Goal: Task Accomplishment & Management: Use online tool/utility

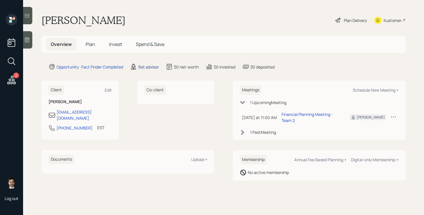
click at [143, 67] on div "Set advisor" at bounding box center [148, 67] width 21 height 6
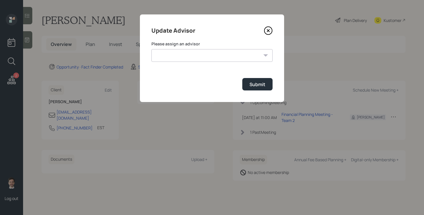
click at [184, 57] on select "[PERSON_NAME] [PERSON_NAME] End [PERSON_NAME] [PERSON_NAME] [PERSON_NAME] [PERS…" at bounding box center [212, 55] width 121 height 13
select select "ef6b64e1-8f62-4a74-b865-a7df4b35b836"
click at [152, 49] on select "[PERSON_NAME] [PERSON_NAME] End [PERSON_NAME] [PERSON_NAME] [PERSON_NAME] [PERS…" at bounding box center [212, 55] width 121 height 13
click at [263, 87] on div "Submit" at bounding box center [258, 84] width 16 height 6
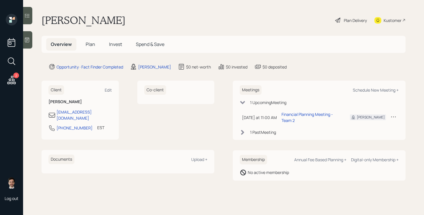
click at [89, 45] on span "Plan" at bounding box center [91, 44] width 10 height 6
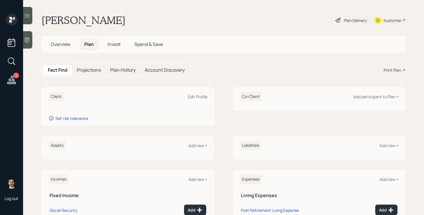
click at [376, 90] on div "Co-Client Add participant to Plan +" at bounding box center [319, 98] width 173 height 23
click at [373, 97] on div "Add participant to Plan +" at bounding box center [376, 96] width 45 height 5
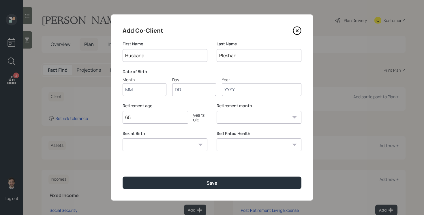
type input "Husband"
click at [123, 176] on button "Save" at bounding box center [212, 182] width 179 height 12
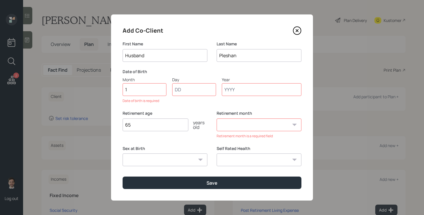
type input "01"
type input "1950"
select select "1"
type input "1950"
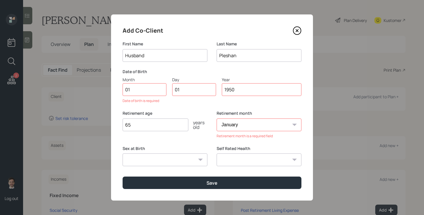
click at [123, 176] on button "Save" at bounding box center [212, 182] width 179 height 12
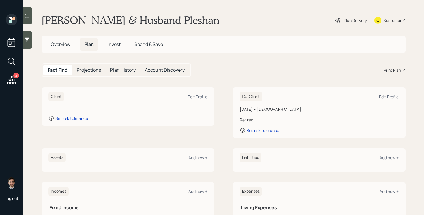
scroll to position [96, 0]
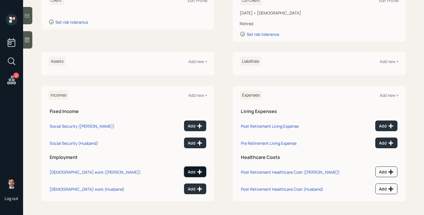
click at [191, 171] on div "Add" at bounding box center [195, 172] width 15 height 6
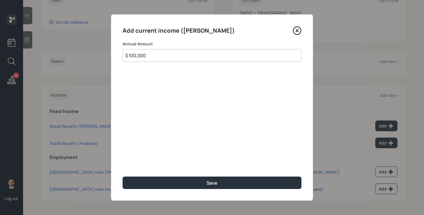
type input "$ 100,000"
click at [123, 176] on button "Save" at bounding box center [212, 182] width 179 height 12
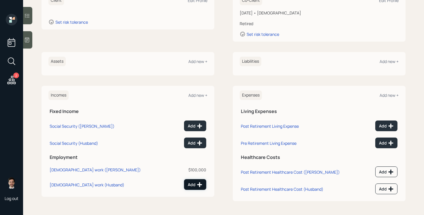
click at [184, 185] on button "Add" at bounding box center [195, 184] width 22 height 11
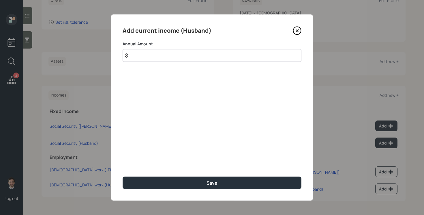
drag, startPoint x: 183, startPoint y: 57, endPoint x: 190, endPoint y: 40, distance: 18.2
click at [183, 57] on input "$" at bounding box center [212, 55] width 179 height 13
type input "$ 140,000"
click at [123, 176] on button "Save" at bounding box center [212, 182] width 179 height 12
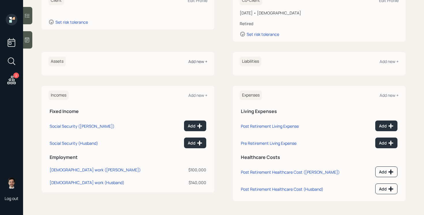
click at [198, 62] on div "Add new +" at bounding box center [198, 61] width 19 height 5
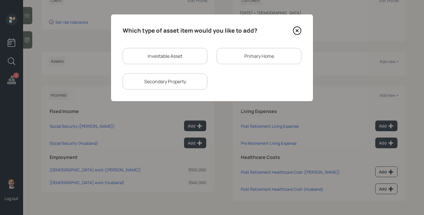
click at [145, 54] on div "Investable Asset" at bounding box center [165, 56] width 85 height 16
select select "taxable"
select select "balanced"
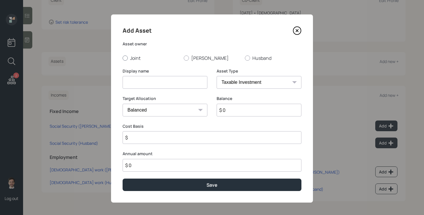
click at [129, 57] on label "Joint" at bounding box center [151, 58] width 57 height 6
click at [123, 58] on input "Joint" at bounding box center [122, 58] width 0 height 0
radio input "true"
click at [141, 87] on input at bounding box center [165, 82] width 85 height 13
type input "Checking"
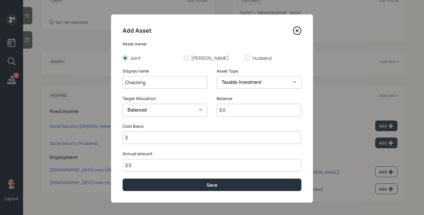
select select "uninvested"
type input "$ 1"
type input "$ 18"
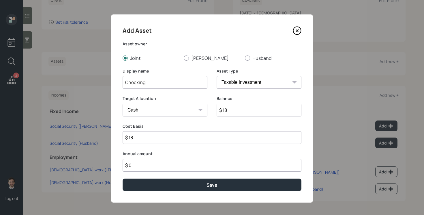
type input "$ 180"
type input "$ 1,800"
type input "$ 18,000"
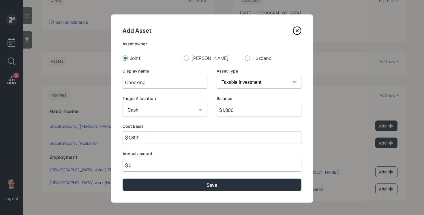
type input "$ 18,000"
type input "$ 180,000"
click at [123, 178] on button "Save" at bounding box center [212, 184] width 179 height 12
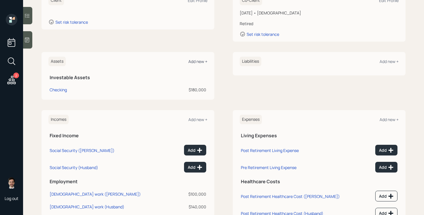
click at [195, 63] on div "Add new +" at bounding box center [198, 61] width 19 height 5
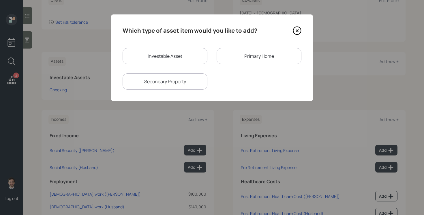
click at [172, 55] on div "Investable Asset" at bounding box center [165, 56] width 85 height 16
select select "taxable"
select select "balanced"
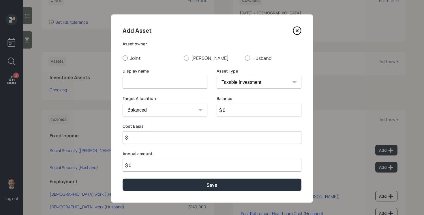
click at [134, 58] on label "Joint" at bounding box center [151, 58] width 57 height 6
click at [123, 58] on input "Joint" at bounding box center [122, 58] width 0 height 0
radio input "true"
click at [135, 81] on input at bounding box center [165, 82] width 85 height 13
type input "Vanguard Brokerage"
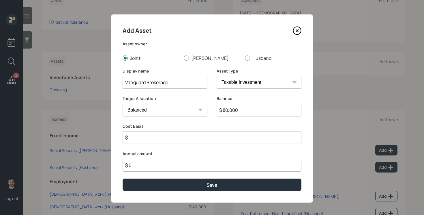
type input "$ 80,000"
type input "$ 50,000"
click at [123, 178] on button "Save" at bounding box center [212, 184] width 179 height 12
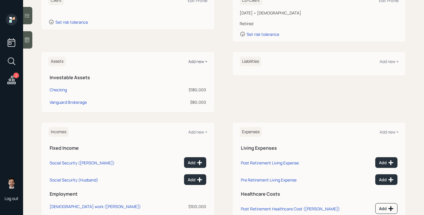
click at [199, 61] on div "Add new +" at bounding box center [198, 61] width 19 height 5
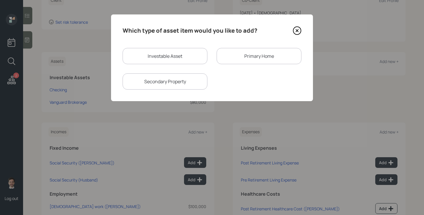
click at [164, 59] on div "Investable Asset" at bounding box center [165, 56] width 85 height 16
select select "taxable"
select select "balanced"
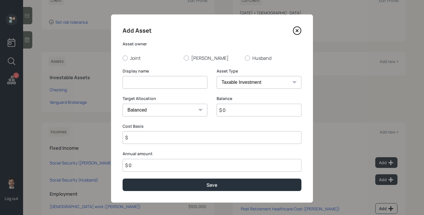
click at [146, 79] on input at bounding box center [165, 82] width 85 height 13
type input "[PERSON_NAME]"
select select "roth_ira"
type input "$"
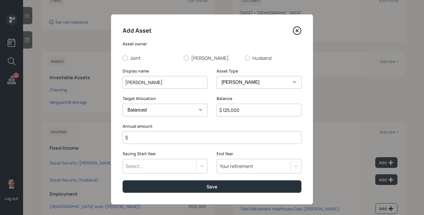
type input "$ 125,000"
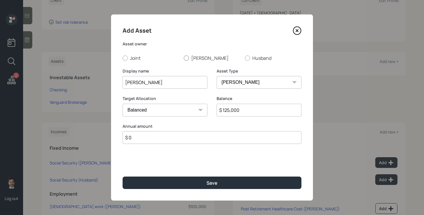
type input "$ 0"
click at [197, 57] on label "[PERSON_NAME]" at bounding box center [212, 58] width 57 height 6
click at [184, 58] on input "[PERSON_NAME]" at bounding box center [184, 58] width 0 height 0
radio input "true"
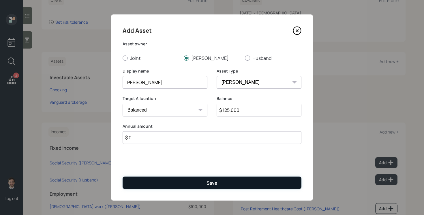
click at [202, 181] on button "Save" at bounding box center [212, 182] width 179 height 12
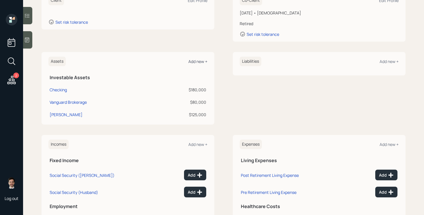
click at [195, 59] on div "Add new +" at bounding box center [198, 61] width 19 height 5
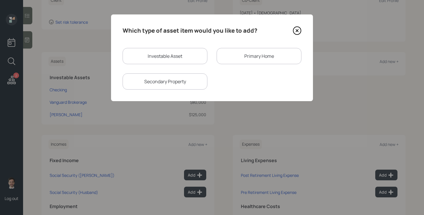
click at [167, 51] on div "Investable Asset" at bounding box center [165, 56] width 85 height 16
select select "taxable"
select select "balanced"
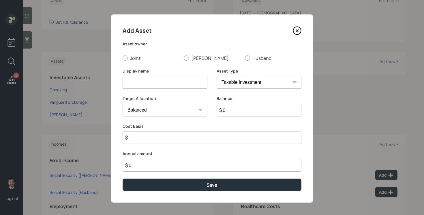
click at [300, 26] on div "Add Asset" at bounding box center [212, 30] width 179 height 9
click at [177, 87] on input at bounding box center [165, 82] width 85 height 13
click at [148, 77] on input "401ik" at bounding box center [165, 82] width 85 height 13
click at [149, 86] on input "401ik" at bounding box center [165, 82] width 85 height 13
type input "401k"
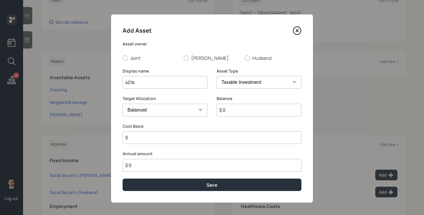
select select "company_sponsored"
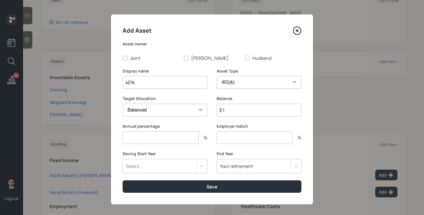
type input "$ 1"
type input "5"
type input "6"
type input "3"
type input "a"
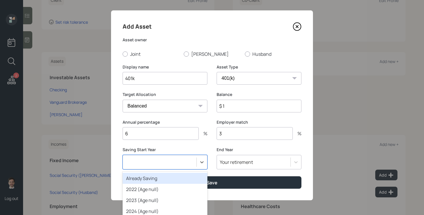
click at [123, 176] on button "Save" at bounding box center [212, 182] width 179 height 12
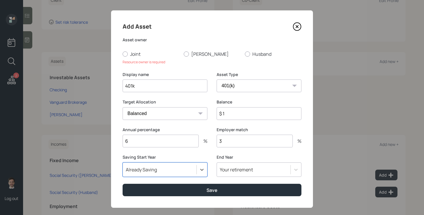
scroll to position [12, 0]
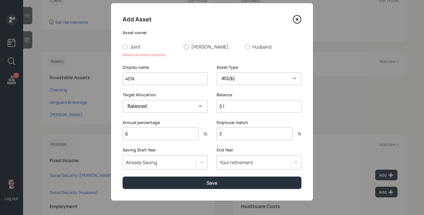
click at [197, 47] on label "[PERSON_NAME]" at bounding box center [212, 47] width 57 height 6
click at [184, 47] on input "[PERSON_NAME]" at bounding box center [184, 46] width 0 height 0
radio input "true"
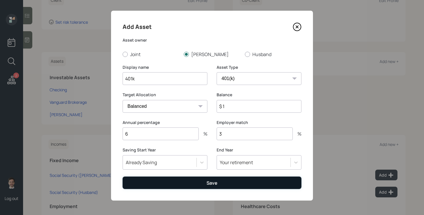
click at [173, 182] on button "Save" at bounding box center [212, 182] width 179 height 12
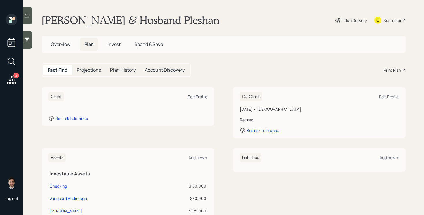
click at [200, 96] on div "Edit Profile" at bounding box center [198, 96] width 20 height 5
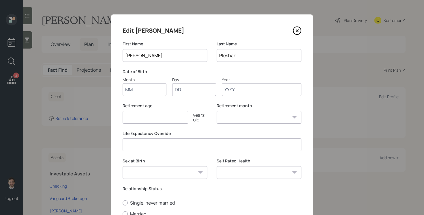
click at [141, 89] on input "Month" at bounding box center [145, 89] width 44 height 13
type input "09"
type input "14"
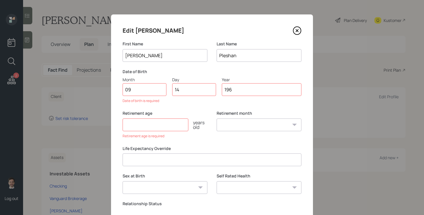
type input "1968"
select select "9"
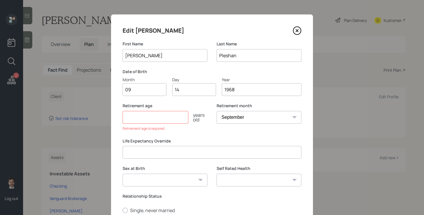
type input "1968"
click at [158, 113] on input "number" at bounding box center [156, 117] width 66 height 13
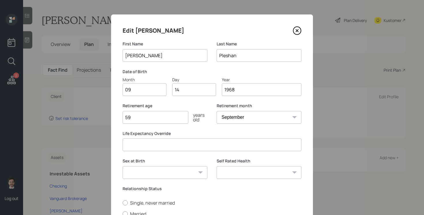
type input "59"
click at [247, 112] on select "January February March April May June July August September October November De…" at bounding box center [259, 117] width 85 height 13
select select "3"
click at [217, 111] on select "January February March April May June July August September October November De…" at bounding box center [259, 117] width 85 height 13
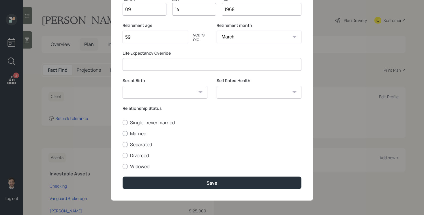
click at [142, 133] on label "Married" at bounding box center [212, 133] width 179 height 6
click at [123, 133] on input "Married" at bounding box center [122, 133] width 0 height 0
radio input "true"
click at [272, 94] on select "Excellent Very Good Good Fair Poor" at bounding box center [259, 92] width 85 height 13
select select "good"
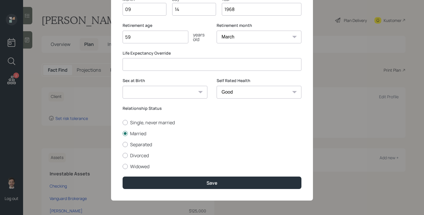
click at [217, 86] on select "Excellent Very Good Good Fair Poor" at bounding box center [259, 92] width 85 height 13
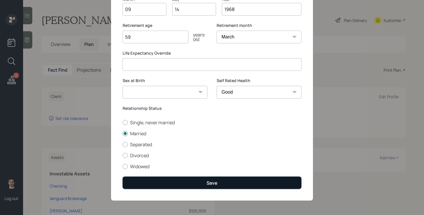
click at [217, 181] on div "Save" at bounding box center [212, 183] width 11 height 6
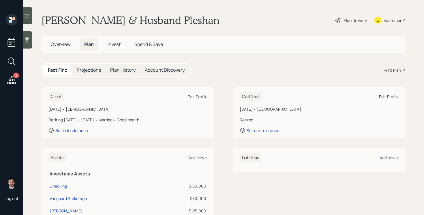
click at [384, 97] on div "Edit Profile" at bounding box center [389, 96] width 20 height 5
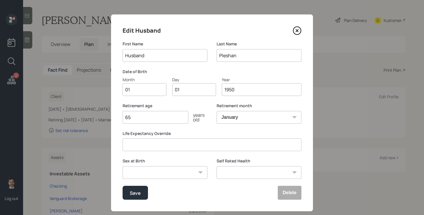
click at [155, 55] on input "Husband" at bounding box center [165, 55] width 85 height 13
click at [156, 55] on input "Husband" at bounding box center [165, 55] width 85 height 13
type input "o"
click at [123, 186] on button "Save" at bounding box center [135, 193] width 25 height 14
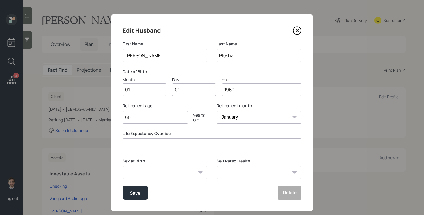
type input "[PERSON_NAME]"
type input "Biryukov"
click at [152, 88] on input "01" at bounding box center [145, 89] width 44 height 13
type input "08"
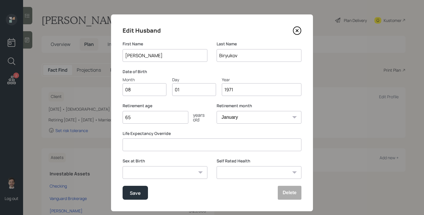
type input "1971"
click at [173, 119] on input "65" at bounding box center [156, 117] width 66 height 13
type input "62"
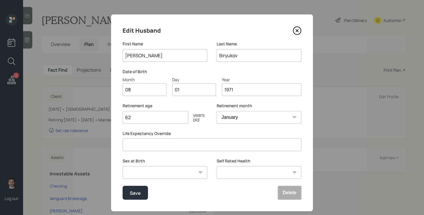
click at [241, 171] on select "Excellent Very Good Good Fair Poor" at bounding box center [259, 172] width 85 height 13
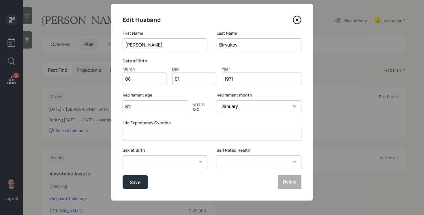
click at [256, 161] on select "Excellent Very Good Good Fair Poor" at bounding box center [259, 161] width 85 height 13
select select "good"
click at [217, 155] on select "Excellent Very Good Good Fair Poor" at bounding box center [259, 161] width 85 height 13
click at [132, 182] on div "Save" at bounding box center [135, 182] width 11 height 8
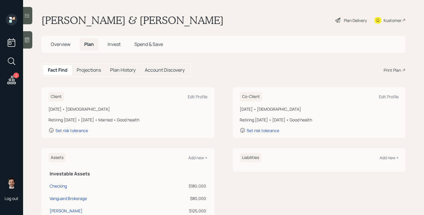
click at [336, 20] on icon at bounding box center [338, 20] width 7 height 7
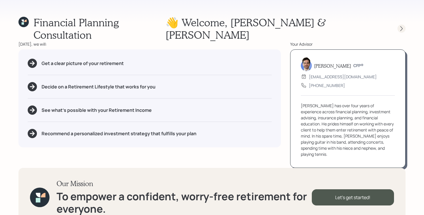
click at [402, 26] on icon at bounding box center [402, 29] width 6 height 6
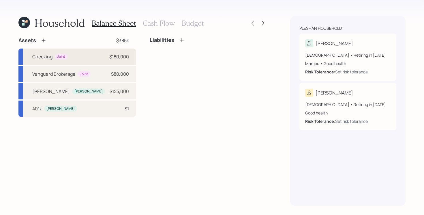
click at [87, 59] on div "Checking Joint $180,000" at bounding box center [76, 57] width 117 height 16
select select "taxable"
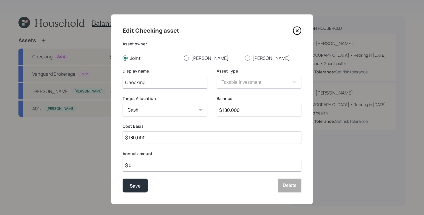
click at [193, 57] on label "[PERSON_NAME]" at bounding box center [212, 58] width 57 height 6
click at [184, 58] on input "[PERSON_NAME]" at bounding box center [184, 58] width 0 height 0
radio input "true"
click at [264, 109] on input "$ 180,000" at bounding box center [259, 110] width 85 height 13
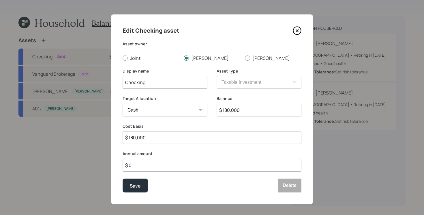
click at [264, 109] on input "$ 180,000" at bounding box center [259, 110] width 85 height 13
type input "$ 1"
type input "$ 19"
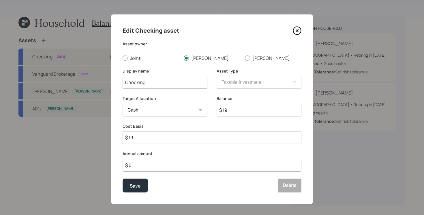
type input "$ 190"
type input "$ 1,900"
type input "$ 19,000"
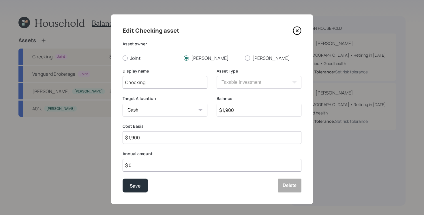
type input "$ 19,000"
type input "$ 190,000"
click at [123, 178] on button "Save" at bounding box center [135, 185] width 25 height 14
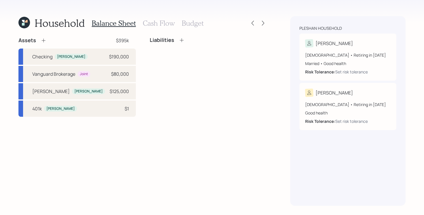
click at [43, 39] on icon at bounding box center [44, 41] width 4 height 4
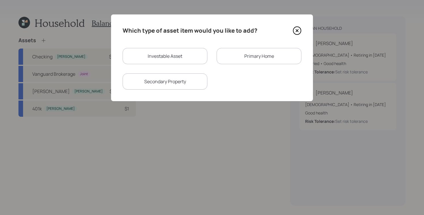
click at [171, 59] on div "Investable Asset" at bounding box center [165, 56] width 85 height 16
select select "taxable"
select select "balanced"
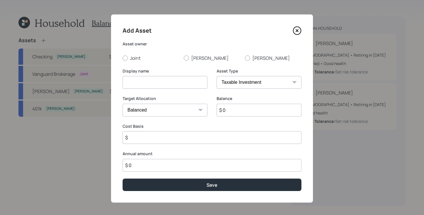
click at [151, 82] on input at bounding box center [165, 82] width 85 height 13
type input "Joint Bank Account"
select select "uninvested"
type input "$ 6"
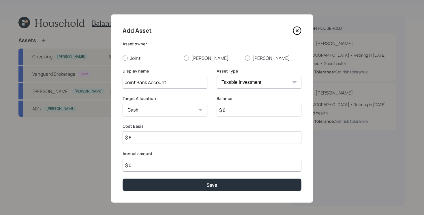
type input "$ 65"
type input "$ 650"
type input "$ 6,500"
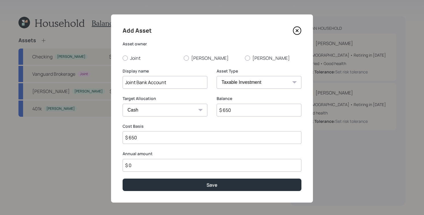
type input "$ 6,500"
type input "$ 65,000"
click at [190, 58] on label "[PERSON_NAME]" at bounding box center [212, 58] width 57 height 6
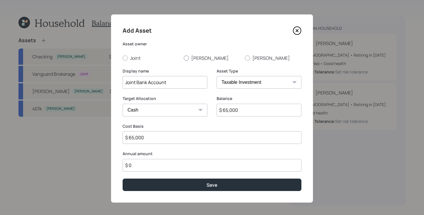
click at [184, 58] on input "[PERSON_NAME]" at bounding box center [184, 58] width 0 height 0
radio input "true"
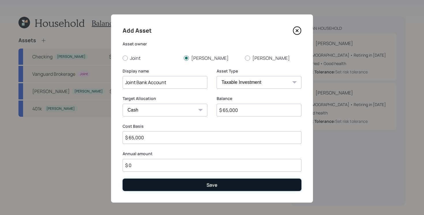
click at [172, 184] on button "Save" at bounding box center [212, 184] width 179 height 12
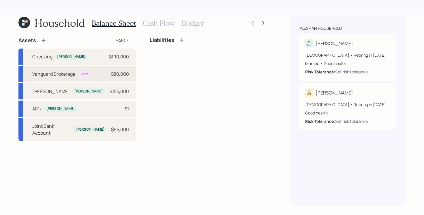
click at [103, 75] on div "Vanguard Brokerage Joint $80,000" at bounding box center [76, 74] width 117 height 16
select select "taxable"
select select "balanced"
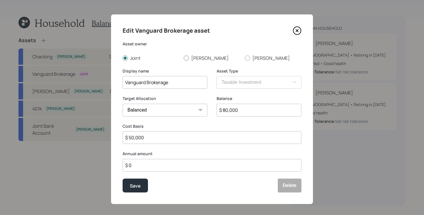
click at [194, 60] on label "[PERSON_NAME]" at bounding box center [212, 58] width 57 height 6
click at [184, 58] on input "[PERSON_NAME]" at bounding box center [184, 58] width 0 height 0
radio input "true"
click at [134, 186] on div "Save" at bounding box center [135, 186] width 11 height 8
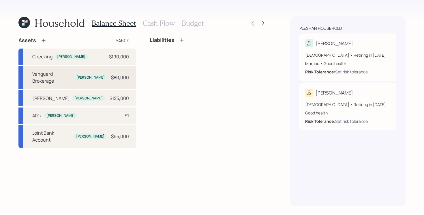
click at [106, 74] on div "Vanguard Brokerage [PERSON_NAME] $80,000" at bounding box center [76, 77] width 117 height 23
select select "taxable"
select select "balanced"
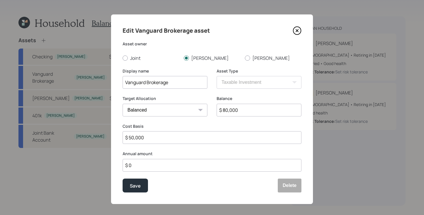
click at [249, 113] on input "$ 80,000" at bounding box center [259, 110] width 85 height 13
type input "$ 114,000"
click at [181, 76] on div "Display name Vanguard Brokerage" at bounding box center [165, 78] width 85 height 21
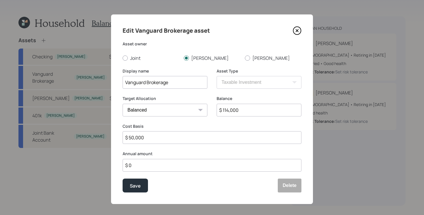
click at [180, 80] on input "Vanguard Brokerage" at bounding box center [165, 82] width 85 height 13
type input "Vanguard Brokerage ($80k in cash)"
click at [123, 178] on button "Save" at bounding box center [135, 185] width 25 height 14
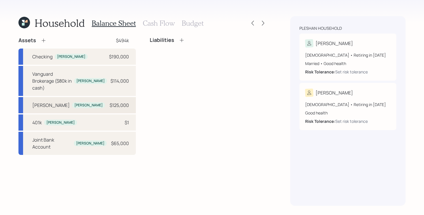
click at [91, 99] on div "[PERSON_NAME] [PERSON_NAME] $125,000" at bounding box center [76, 105] width 117 height 16
select select "roth_ira"
select select "balanced"
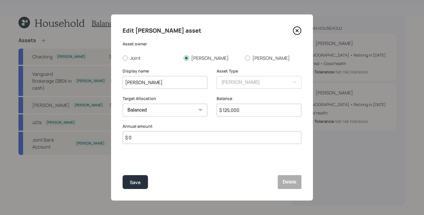
click at [257, 110] on input "$ 125,000" at bounding box center [259, 110] width 85 height 13
type input "$ 131,000"
click at [123, 175] on button "Save" at bounding box center [135, 182] width 25 height 14
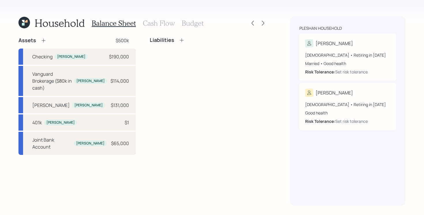
click at [44, 40] on icon at bounding box center [44, 41] width 6 height 6
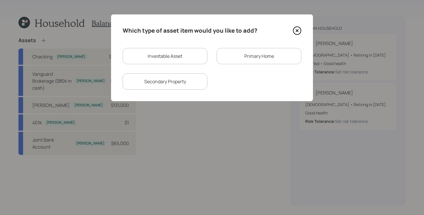
click at [156, 53] on div "Investable Asset" at bounding box center [165, 56] width 85 height 16
select select "taxable"
select select "balanced"
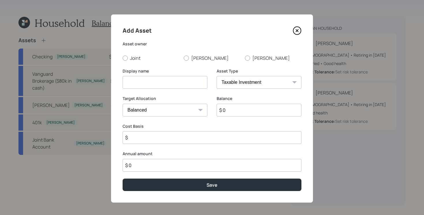
click at [159, 80] on input at bounding box center [165, 82] width 85 height 13
type input "Traditional IRA"
type input "$ 9,800"
click at [194, 59] on label "[PERSON_NAME]" at bounding box center [212, 58] width 57 height 6
click at [184, 58] on input "[PERSON_NAME]" at bounding box center [184, 58] width 0 height 0
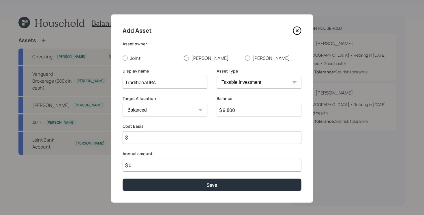
radio input "true"
click at [246, 79] on select "SEP [PERSON_NAME] IRA 401(k) [PERSON_NAME] 401(k) 403(b) [PERSON_NAME] 403(b) 4…" at bounding box center [259, 82] width 85 height 13
select select "ira"
click at [217, 76] on select "SEP [PERSON_NAME] IRA 401(k) [PERSON_NAME] 401(k) 403(b) [PERSON_NAME] 403(b) 4…" at bounding box center [259, 82] width 85 height 13
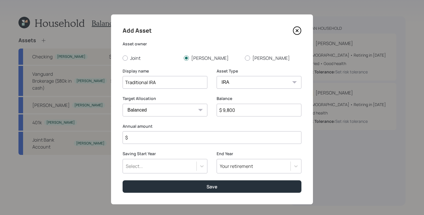
click at [161, 137] on input "$" at bounding box center [212, 137] width 179 height 13
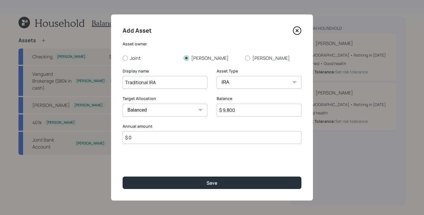
type input "$ 0"
click at [123, 176] on button "Save" at bounding box center [212, 182] width 179 height 12
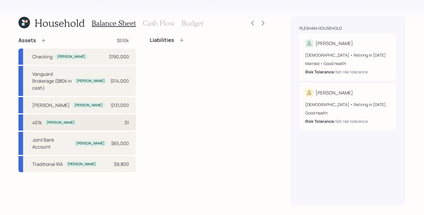
click at [102, 114] on div "401k [PERSON_NAME] $1" at bounding box center [76, 122] width 117 height 16
select select "company_sponsored"
select select "balanced"
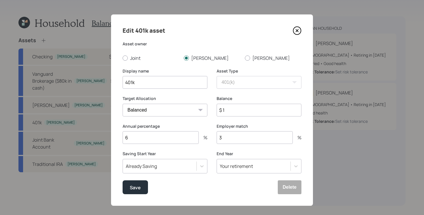
click at [235, 111] on input "$ 1" at bounding box center [259, 110] width 85 height 13
type input "$ 9,000"
click at [153, 131] on input "6" at bounding box center [161, 137] width 76 height 13
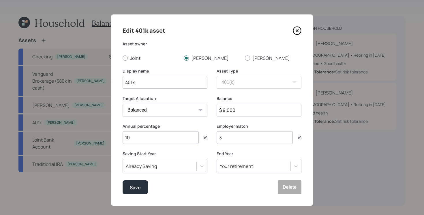
type input "10"
type input "1"
click at [123, 180] on button "Save" at bounding box center [135, 187] width 25 height 14
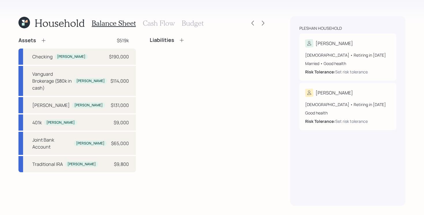
click at [132, 180] on div "Assets $519k Checking [PERSON_NAME] $190,000 Vanguard Brokerage ($80k in cash) …" at bounding box center [142, 121] width 249 height 169
click at [44, 43] on icon at bounding box center [44, 41] width 6 height 6
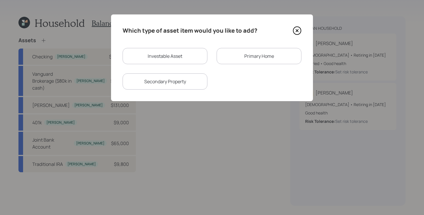
click at [167, 55] on div "Investable Asset" at bounding box center [165, 56] width 85 height 16
select select "taxable"
select select "balanced"
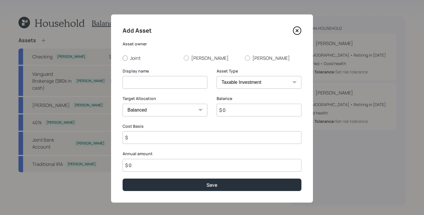
click at [136, 60] on label "Joint" at bounding box center [151, 58] width 57 height 6
click at [123, 58] on input "Joint" at bounding box center [122, 58] width 0 height 0
radio input "true"
click at [162, 84] on input at bounding box center [165, 82] width 85 height 13
type input "Kilo of Gold"
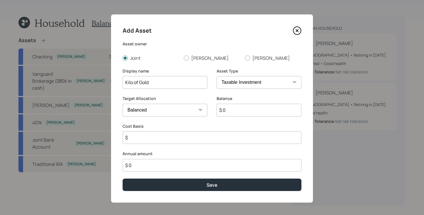
click at [231, 109] on input "$ 0" at bounding box center [259, 110] width 85 height 13
type input "$ 120,000"
click at [123, 178] on button "Save" at bounding box center [212, 184] width 179 height 12
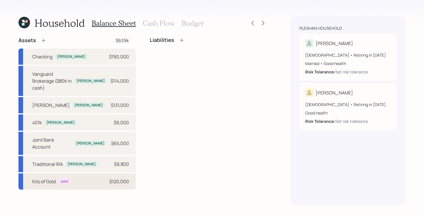
click at [107, 173] on div "Kilo of Gold Joint $120,000" at bounding box center [76, 181] width 117 height 16
select select "taxable"
select select "balanced"
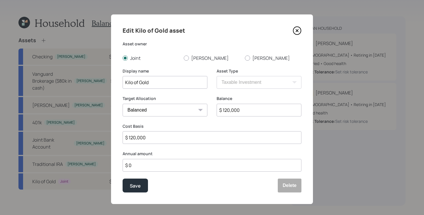
click at [296, 28] on icon at bounding box center [297, 30] width 9 height 9
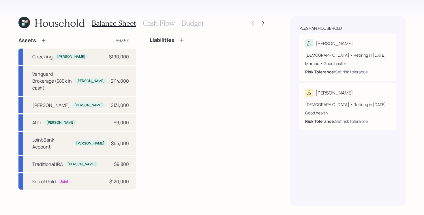
click at [152, 22] on h3 "Cash Flow" at bounding box center [159, 23] width 32 height 8
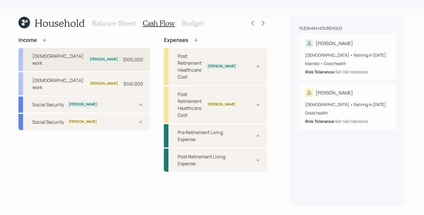
click at [89, 54] on div "[DEMOGRAPHIC_DATA] work [PERSON_NAME] $100,000" at bounding box center [84, 59] width 132 height 23
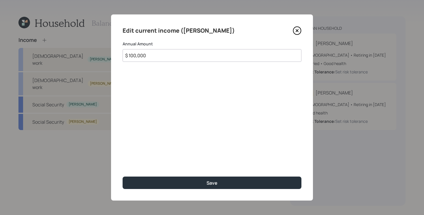
click at [196, 56] on input "$ 100,000" at bounding box center [212, 55] width 179 height 13
type input "$ 110,000"
click at [123, 176] on button "Save" at bounding box center [212, 182] width 179 height 12
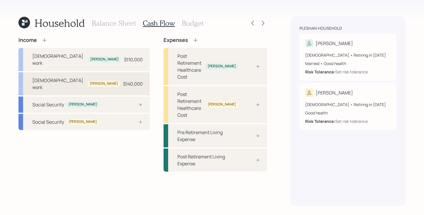
click at [123, 80] on div "$140,000" at bounding box center [133, 83] width 20 height 7
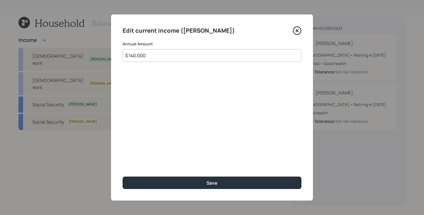
click at [212, 53] on input "$ 140,000" at bounding box center [212, 55] width 179 height 13
type input "$ 150,000"
click at [123, 176] on button "Save" at bounding box center [212, 182] width 179 height 12
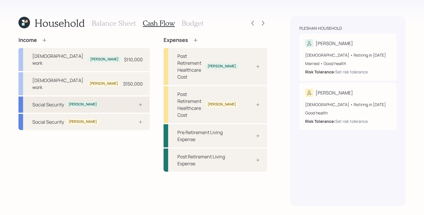
click at [126, 102] on div at bounding box center [134, 104] width 17 height 5
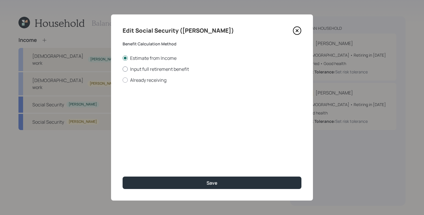
click at [161, 69] on label "Input full retirement benefit" at bounding box center [212, 69] width 179 height 6
click at [123, 69] on input "Input full retirement benefit" at bounding box center [122, 69] width 0 height 0
radio input "true"
click at [150, 108] on input "$" at bounding box center [212, 104] width 179 height 13
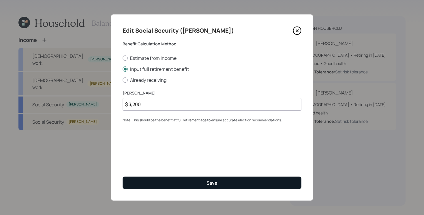
type input "$ 3,200"
click at [190, 179] on button "Save" at bounding box center [212, 182] width 179 height 12
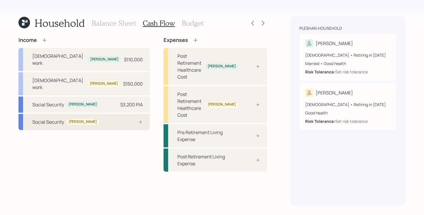
click at [105, 114] on div "Social Security [PERSON_NAME]" at bounding box center [83, 122] width 131 height 16
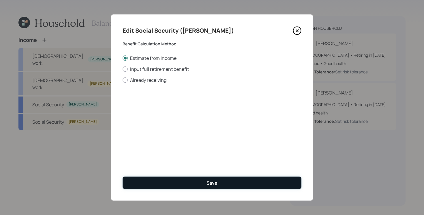
click at [171, 181] on button "Save" at bounding box center [212, 182] width 179 height 12
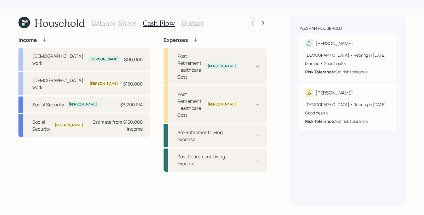
click at [103, 159] on div "Income [DEMOGRAPHIC_DATA] work [PERSON_NAME] $110,000 [DEMOGRAPHIC_DATA] work […" at bounding box center [142, 121] width 249 height 169
click at [113, 118] on div "Estimate from $150,000 income" at bounding box center [116, 125] width 53 height 14
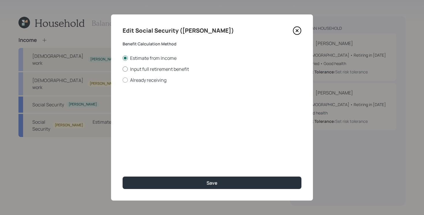
click at [161, 69] on label "Input full retirement benefit" at bounding box center [212, 69] width 179 height 6
click at [123, 69] on input "Input full retirement benefit" at bounding box center [122, 69] width 0 height 0
radio input "true"
click at [196, 104] on input "$" at bounding box center [212, 104] width 179 height 13
type input "$ 2,500"
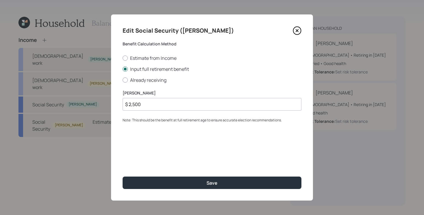
click at [123, 176] on button "Save" at bounding box center [212, 182] width 179 height 12
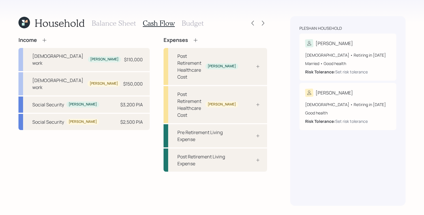
click at [150, 152] on div "Income [DEMOGRAPHIC_DATA] work [PERSON_NAME] $110,000 [DEMOGRAPHIC_DATA] work […" at bounding box center [142, 121] width 249 height 169
click at [45, 40] on icon at bounding box center [45, 40] width 6 height 6
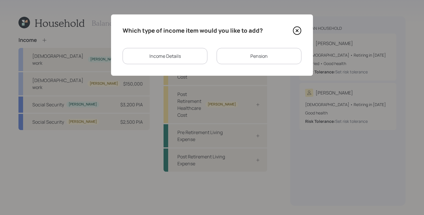
click at [261, 57] on div "Pension" at bounding box center [259, 56] width 85 height 16
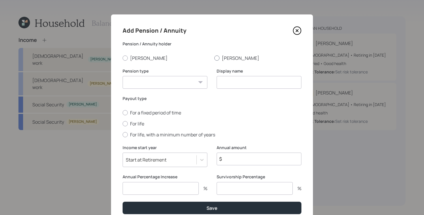
click at [225, 59] on label "[PERSON_NAME]" at bounding box center [257, 58] width 87 height 6
click at [214, 58] on input "[PERSON_NAME]" at bounding box center [214, 58] width 0 height 0
radio input "true"
click at [157, 84] on select "Pension Annuity" at bounding box center [165, 82] width 85 height 13
select select "pension"
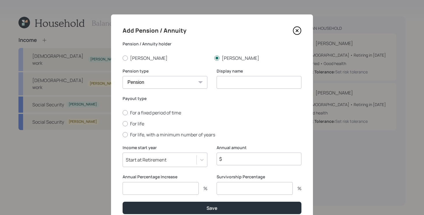
click at [123, 76] on select "Pension Annuity" at bounding box center [165, 82] width 85 height 13
click at [140, 123] on label "For life" at bounding box center [212, 123] width 179 height 6
click at [123, 123] on input "For life" at bounding box center [122, 123] width 0 height 0
radio input "true"
click at [252, 78] on input at bounding box center [259, 82] width 85 height 13
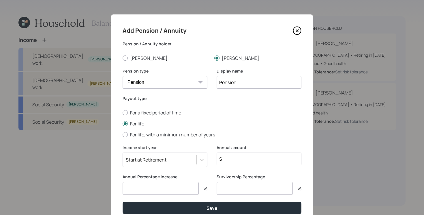
scroll to position [25, 0]
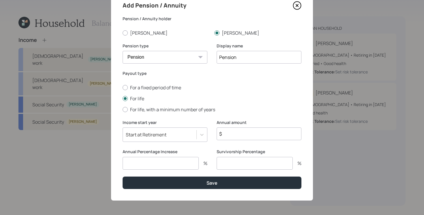
type input "Pension"
click at [254, 165] on input "number" at bounding box center [255, 163] width 76 height 13
type input "0"
click at [257, 132] on input "$" at bounding box center [259, 133] width 85 height 13
click at [264, 136] on input "$" at bounding box center [259, 133] width 85 height 13
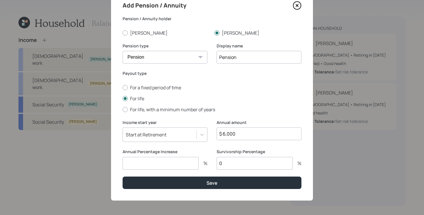
type input "$ 6,000"
click at [193, 166] on input "number" at bounding box center [161, 163] width 76 height 13
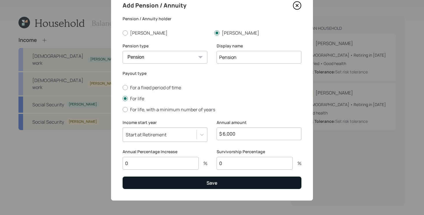
type input "0"
click at [199, 181] on button "Save" at bounding box center [212, 182] width 179 height 12
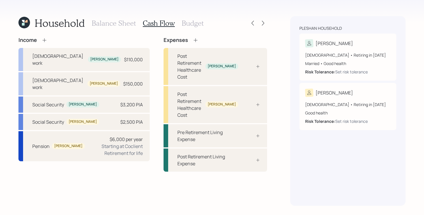
click at [45, 40] on icon at bounding box center [45, 40] width 6 height 6
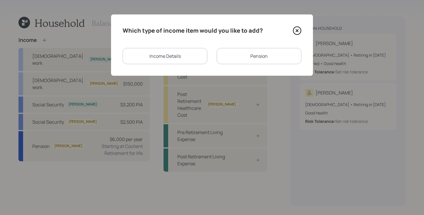
click at [247, 58] on div "Pension" at bounding box center [259, 56] width 85 height 16
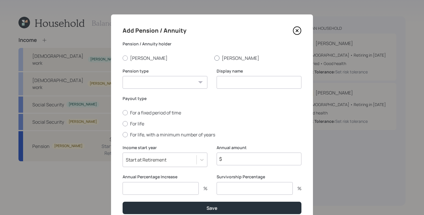
click at [225, 58] on label "[PERSON_NAME]" at bounding box center [257, 58] width 87 height 6
click at [214, 58] on input "[PERSON_NAME]" at bounding box center [214, 58] width 0 height 0
radio input "true"
click at [186, 79] on select "Pension Annuity" at bounding box center [165, 82] width 85 height 13
select select "pension"
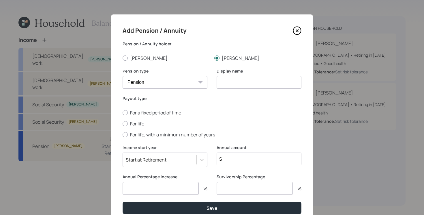
click at [123, 76] on select "Pension Annuity" at bounding box center [165, 82] width 85 height 13
click at [247, 86] on input at bounding box center [259, 82] width 85 height 13
type input "Pension"
click at [141, 126] on label "For life" at bounding box center [212, 123] width 179 height 6
click at [123, 124] on input "For life" at bounding box center [122, 123] width 0 height 0
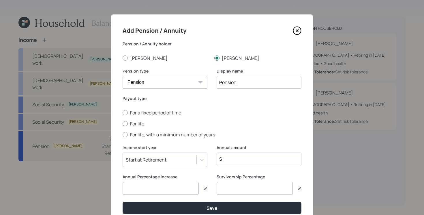
radio input "true"
click at [236, 158] on input "$" at bounding box center [259, 158] width 85 height 13
type input "$ 36,000"
type input "0"
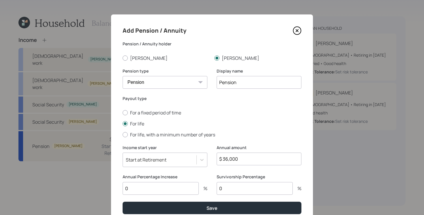
click at [123, 202] on button "Save" at bounding box center [212, 208] width 179 height 12
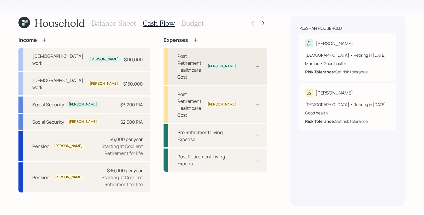
click at [254, 62] on div "Post Retirement Healthcare Cost [PERSON_NAME]" at bounding box center [216, 66] width 104 height 37
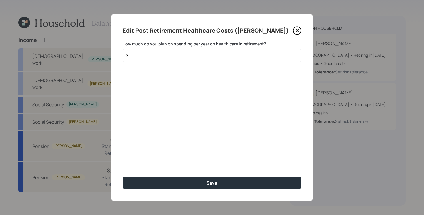
click at [177, 55] on input "$" at bounding box center [209, 55] width 169 height 7
type input "$ 1,200"
click at [123, 176] on button "Save" at bounding box center [212, 182] width 179 height 12
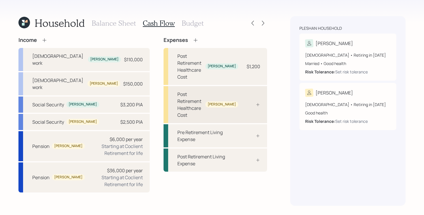
click at [245, 102] on div at bounding box center [251, 104] width 17 height 5
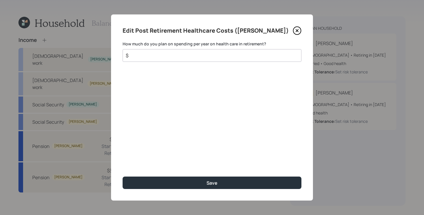
click at [213, 57] on input "$" at bounding box center [209, 55] width 169 height 7
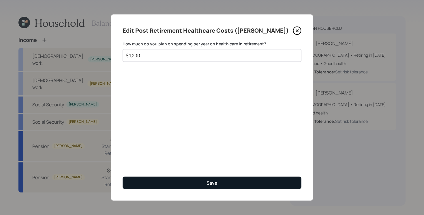
type input "$ 1,200"
click at [187, 178] on button "Save" at bounding box center [212, 182] width 179 height 12
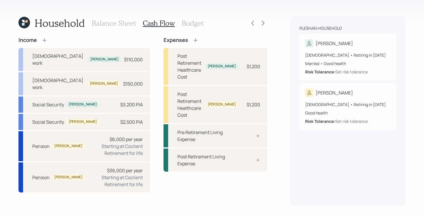
click at [298, 95] on div "Pleshan household [PERSON_NAME] [DEMOGRAPHIC_DATA] • Retiring in [DATE] Married…" at bounding box center [347, 110] width 115 height 189
click at [193, 23] on h3 "Budget" at bounding box center [193, 23] width 22 height 8
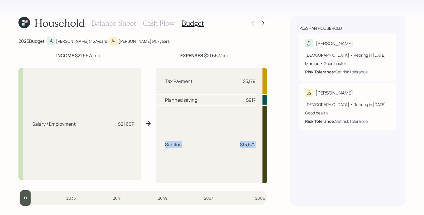
drag, startPoint x: 163, startPoint y: 145, endPoint x: 273, endPoint y: 145, distance: 110.9
click at [273, 145] on div "Household Balance Sheet Cash Flow Budget 2025 Budget [PERSON_NAME] @ 57 years […" at bounding box center [212, 107] width 424 height 215
click at [165, 26] on h3 "Cash Flow" at bounding box center [159, 23] width 32 height 8
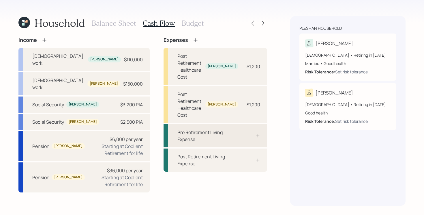
click at [247, 133] on div at bounding box center [251, 135] width 17 height 5
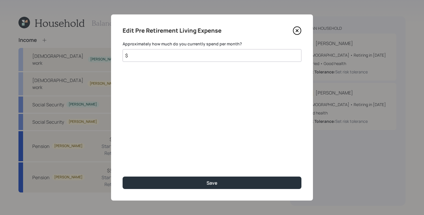
click at [162, 51] on input "$" at bounding box center [212, 55] width 179 height 13
type input "$ 8,000"
click at [123, 176] on button "Save" at bounding box center [212, 182] width 179 height 12
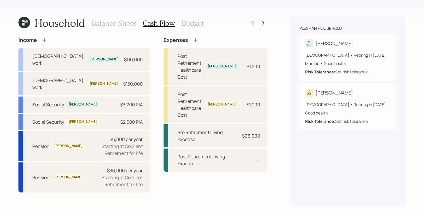
click at [195, 23] on h3 "Budget" at bounding box center [193, 23] width 22 height 8
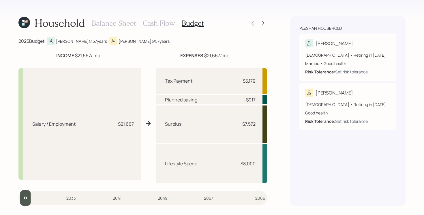
click at [166, 24] on h3 "Cash Flow" at bounding box center [159, 23] width 32 height 8
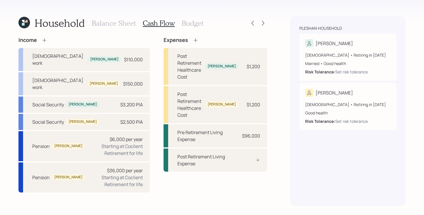
click at [117, 25] on h3 "Balance Sheet" at bounding box center [114, 23] width 44 height 8
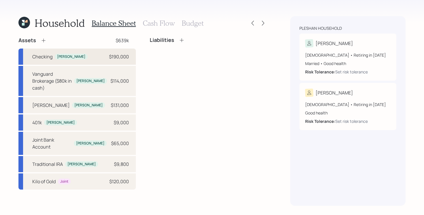
click at [96, 54] on div "Checking [PERSON_NAME] $190,000" at bounding box center [76, 57] width 117 height 16
select select "taxable"
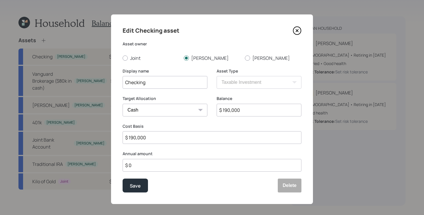
click at [157, 167] on input "$ 0" at bounding box center [212, 165] width 179 height 13
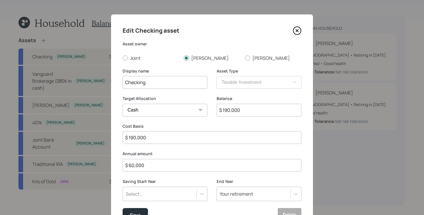
type input "$ 60,000"
click at [203, 192] on div "Select is focused ,type to refine list, press Down to open the menu, Select..." at bounding box center [165, 193] width 85 height 14
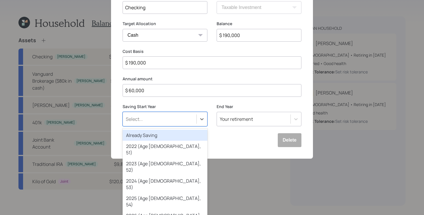
click at [162, 136] on div "Already Saving" at bounding box center [165, 135] width 85 height 11
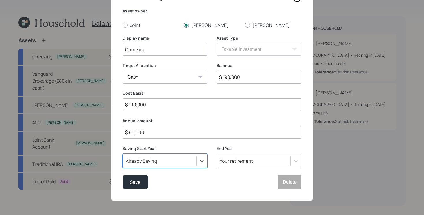
scroll to position [33, 0]
click at [137, 181] on div "Save" at bounding box center [135, 182] width 11 height 8
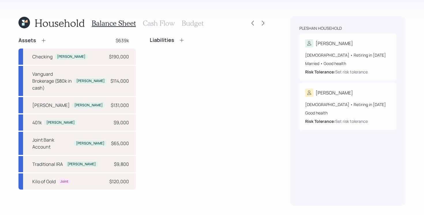
click at [161, 25] on h3 "Cash Flow" at bounding box center [159, 23] width 32 height 8
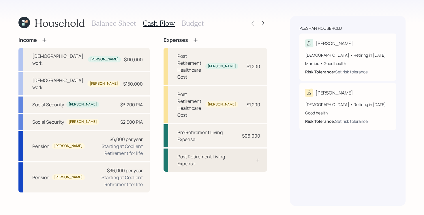
click at [237, 148] on div "Post Retirement Living Expense" at bounding box center [216, 159] width 104 height 23
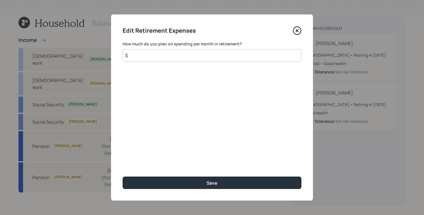
click at [297, 31] on icon at bounding box center [297, 30] width 2 height 2
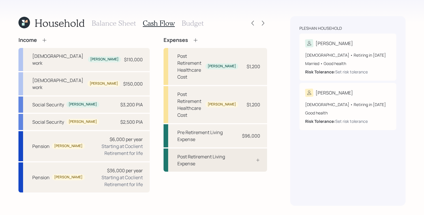
click at [245, 158] on div at bounding box center [251, 160] width 17 height 5
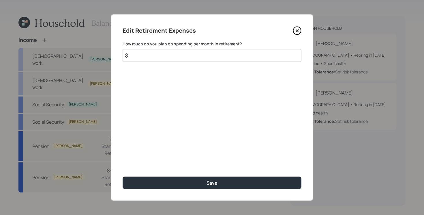
click at [195, 55] on input "$" at bounding box center [212, 55] width 179 height 13
type input "$ 8,000"
click at [123, 176] on button "Save" at bounding box center [212, 182] width 179 height 12
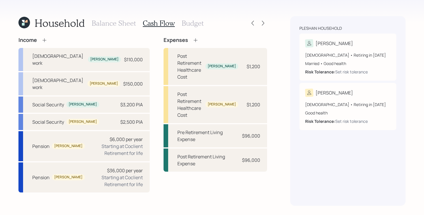
click at [229, 176] on div "Expenses Post Retirement Healthcare Cost [PERSON_NAME] $1,200 Post Retirement H…" at bounding box center [216, 114] width 104 height 155
click at [211, 150] on div "Expenses Post Retirement Healthcare Cost [PERSON_NAME] $1,200 Post Retirement H…" at bounding box center [216, 114] width 104 height 155
click at [144, 87] on div "Income [DEMOGRAPHIC_DATA] work [PERSON_NAME] $110,000 [DEMOGRAPHIC_DATA] work […" at bounding box center [142, 114] width 249 height 155
click at [264, 25] on icon at bounding box center [263, 23] width 6 height 6
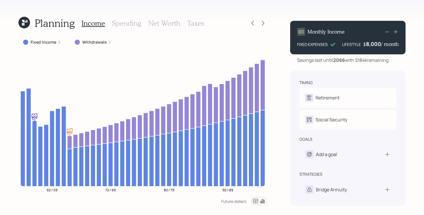
click at [96, 43] on label "Withdrawals" at bounding box center [94, 42] width 25 height 6
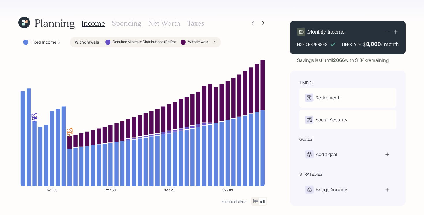
click at [96, 43] on label "Withdrawals :" at bounding box center [88, 42] width 26 height 6
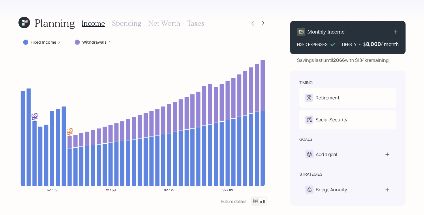
click at [283, 146] on div "Planning Income Spending Net Worth Taxes Fixed Income Withdrawals 62 / 59 72 / …" at bounding box center [212, 107] width 424 height 215
click at [264, 21] on icon at bounding box center [263, 23] width 6 height 6
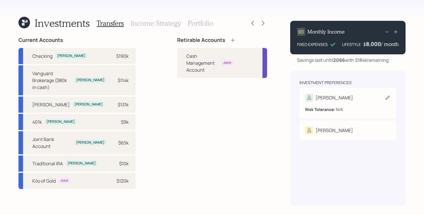
click at [331, 94] on div "[PERSON_NAME]" at bounding box center [347, 98] width 85 height 8
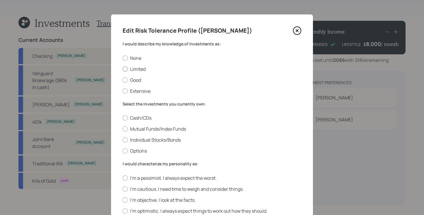
click at [141, 70] on label "Limited" at bounding box center [212, 69] width 179 height 6
click at [123, 69] on input "Limited" at bounding box center [122, 69] width 0 height 0
radio input "true"
click at [138, 118] on label "Cash/CDs" at bounding box center [212, 118] width 179 height 6
click at [123, 118] on input "Cash/CDs" at bounding box center [122, 118] width 0 height 0
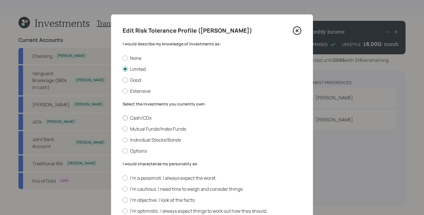
radio input "true"
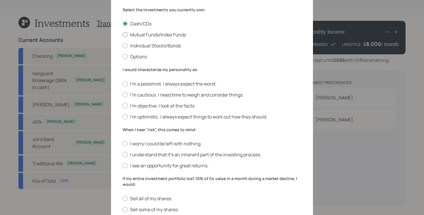
scroll to position [101, 0]
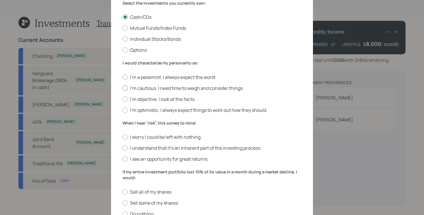
click at [180, 88] on label "I'm cautious. I need time to weigh and consider things." at bounding box center [212, 88] width 179 height 6
click at [123, 88] on input "I'm cautious. I need time to weigh and consider things." at bounding box center [122, 88] width 0 height 0
radio input "true"
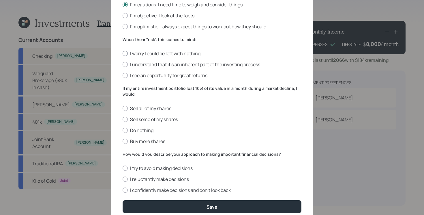
scroll to position [185, 0]
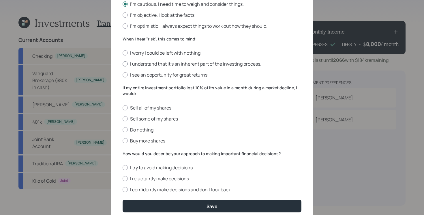
click at [182, 64] on label "I understand that it’s an inherent part of the investing process." at bounding box center [212, 64] width 179 height 6
click at [123, 64] on input "I understand that it’s an inherent part of the investing process." at bounding box center [122, 64] width 0 height 0
radio input "true"
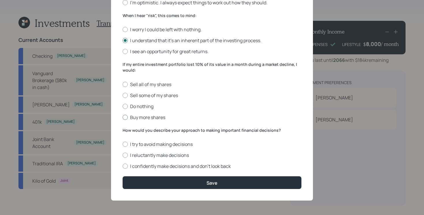
click at [163, 118] on label "Buy more shares" at bounding box center [212, 117] width 179 height 6
click at [123, 117] on input "Buy more shares" at bounding box center [122, 117] width 0 height 0
radio input "true"
click at [186, 143] on label "I try to avoid making decisions" at bounding box center [212, 144] width 179 height 6
click at [123, 144] on input "I try to avoid making decisions" at bounding box center [122, 144] width 0 height 0
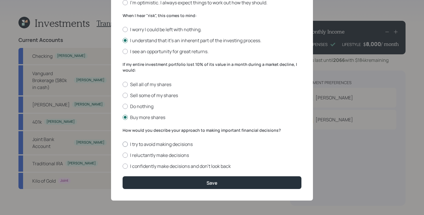
radio input "true"
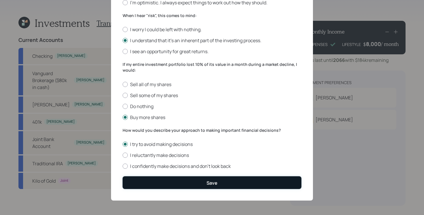
click at [195, 182] on button "Save" at bounding box center [212, 182] width 179 height 12
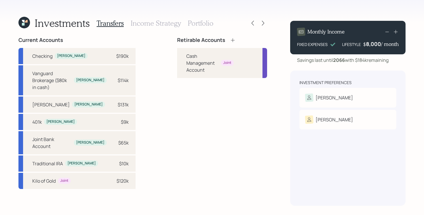
click at [164, 108] on div "Current Accounts Checking [PERSON_NAME] $190k Vanguard Brokerage ($80k in cash)…" at bounding box center [142, 121] width 249 height 169
click at [251, 24] on icon at bounding box center [253, 23] width 6 height 6
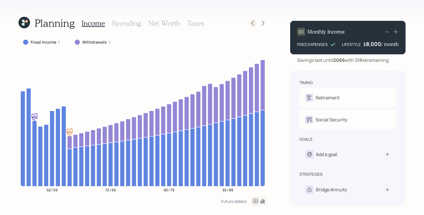
click at [253, 25] on icon at bounding box center [253, 23] width 6 height 6
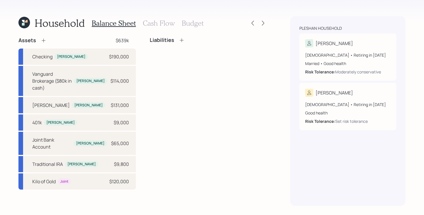
click at [195, 23] on h3 "Budget" at bounding box center [193, 23] width 22 height 8
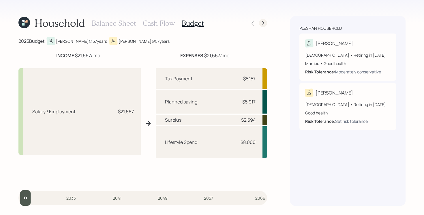
click at [266, 23] on div at bounding box center [263, 23] width 8 height 8
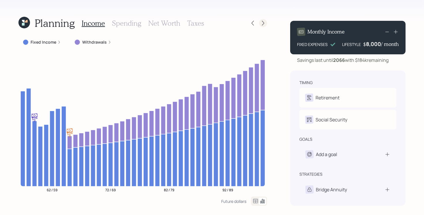
click at [263, 21] on icon at bounding box center [263, 23] width 6 height 6
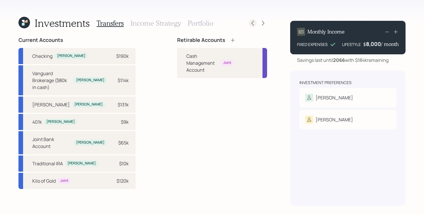
click at [251, 23] on icon at bounding box center [253, 23] width 6 height 6
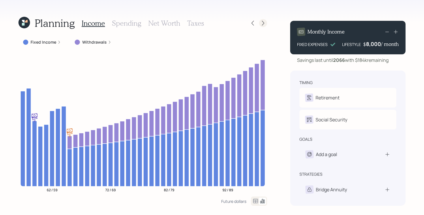
click at [263, 21] on icon at bounding box center [263, 23] width 2 height 5
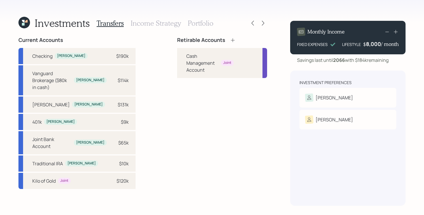
click at [230, 42] on icon at bounding box center [233, 40] width 6 height 6
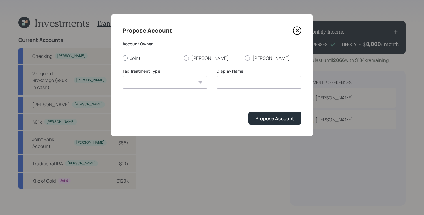
click at [137, 57] on label "Joint" at bounding box center [151, 58] width 57 height 6
click at [123, 58] on input "Joint" at bounding box center [122, 58] width 0 height 0
radio input "true"
click at [192, 59] on label "[PERSON_NAME]" at bounding box center [212, 58] width 57 height 6
click at [184, 58] on input "[PERSON_NAME]" at bounding box center [184, 58] width 0 height 0
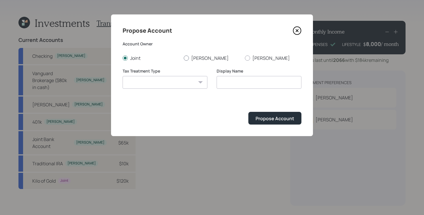
radio input "true"
click at [154, 87] on select "[PERSON_NAME] Taxable Traditional" at bounding box center [165, 82] width 85 height 13
select select "taxable"
click at [123, 76] on select "[PERSON_NAME] Taxable Traditional" at bounding box center [165, 82] width 85 height 13
type input "Taxable"
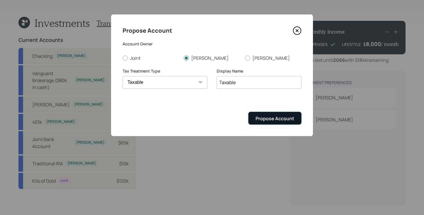
click at [275, 122] on button "Propose Account" at bounding box center [275, 118] width 53 height 12
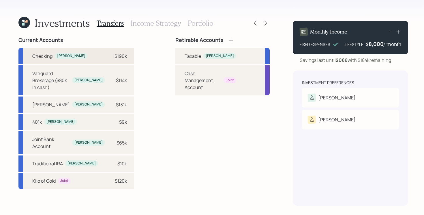
click at [89, 60] on div "Checking [PERSON_NAME] $190k" at bounding box center [75, 56] width 115 height 16
click at [206, 56] on div "[PERSON_NAME]" at bounding box center [220, 55] width 28 height 5
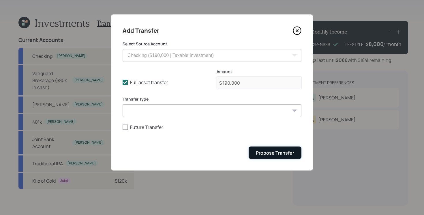
click at [276, 156] on div "Propose Transfer" at bounding box center [275, 153] width 38 height 6
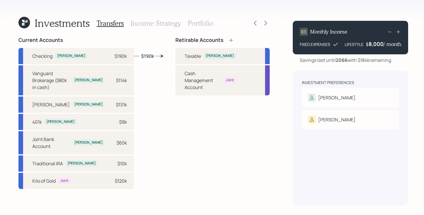
click at [228, 39] on icon at bounding box center [231, 40] width 6 height 6
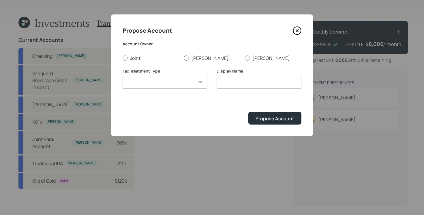
click at [190, 56] on label "[PERSON_NAME]" at bounding box center [212, 58] width 57 height 6
click at [184, 58] on input "[PERSON_NAME]" at bounding box center [184, 58] width 0 height 0
radio input "true"
click at [169, 80] on select "[PERSON_NAME] Taxable Traditional" at bounding box center [165, 82] width 85 height 13
click at [296, 30] on icon at bounding box center [297, 30] width 9 height 9
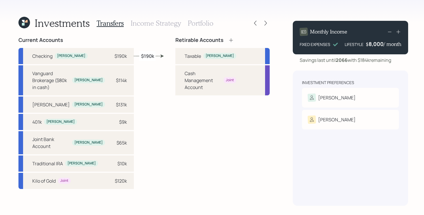
click at [228, 39] on icon at bounding box center [231, 40] width 6 height 6
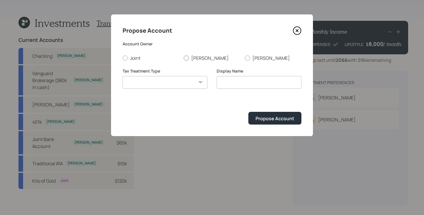
click at [193, 58] on label "[PERSON_NAME]" at bounding box center [212, 58] width 57 height 6
click at [184, 58] on input "[PERSON_NAME]" at bounding box center [184, 58] width 0 height 0
radio input "true"
click at [168, 83] on select "[PERSON_NAME] Taxable Traditional" at bounding box center [165, 82] width 85 height 13
select select "[PERSON_NAME]"
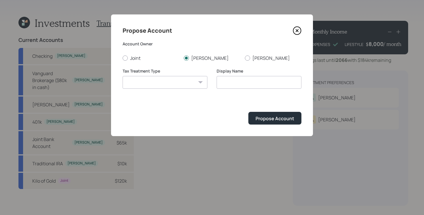
click at [123, 76] on select "[PERSON_NAME] Taxable Traditional" at bounding box center [165, 82] width 85 height 13
type input "[PERSON_NAME]"
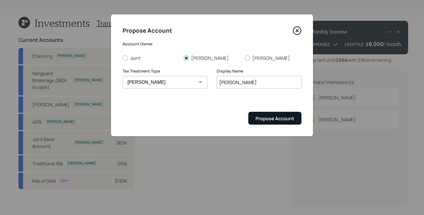
click at [269, 121] on div "Propose Account" at bounding box center [275, 118] width 39 height 6
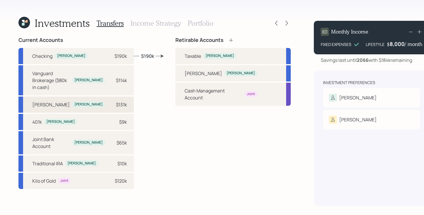
click at [70, 100] on div "[PERSON_NAME] [PERSON_NAME] $131k" at bounding box center [75, 104] width 115 height 16
click at [178, 74] on div "[PERSON_NAME]" at bounding box center [233, 73] width 115 height 16
select select "c379bf19-6007-44d9-b228-c644f70da9c5"
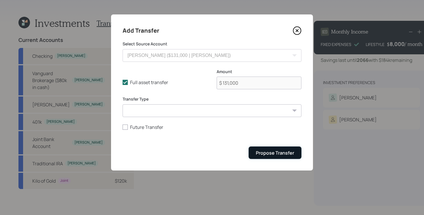
click at [267, 149] on button "Propose Transfer" at bounding box center [275, 152] width 53 height 12
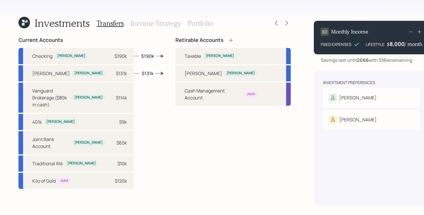
click at [228, 38] on icon at bounding box center [231, 40] width 6 height 6
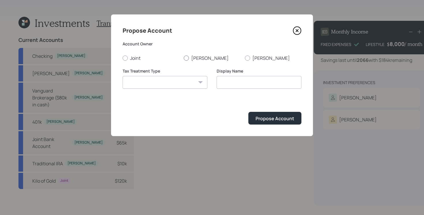
click at [197, 59] on label "[PERSON_NAME]" at bounding box center [212, 58] width 57 height 6
click at [184, 58] on input "[PERSON_NAME]" at bounding box center [184, 58] width 0 height 0
radio input "true"
click at [174, 84] on select "[PERSON_NAME] Taxable Traditional" at bounding box center [165, 82] width 85 height 13
select select "traditional"
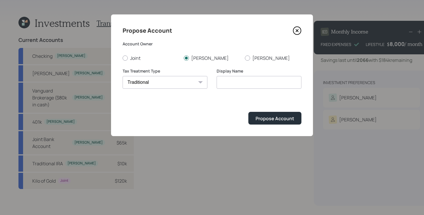
click at [123, 76] on select "[PERSON_NAME] Taxable Traditional" at bounding box center [165, 82] width 85 height 13
type input "Traditional"
click at [261, 117] on div "Propose Account" at bounding box center [275, 118] width 39 height 6
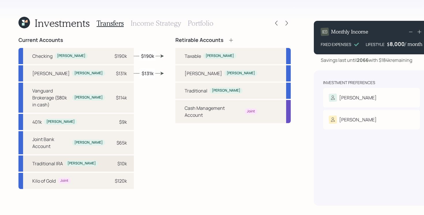
click at [93, 155] on div "Traditional IRA [PERSON_NAME] $10k" at bounding box center [75, 163] width 115 height 16
click at [186, 95] on div "Traditional [PERSON_NAME]" at bounding box center [233, 91] width 115 height 16
select select "843296b6-7c6d-426f-af42-2085c0256e2b"
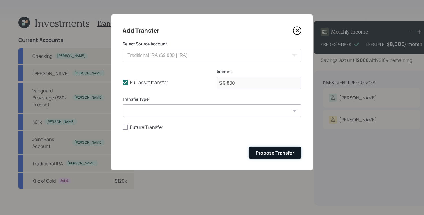
click at [267, 151] on div "Propose Transfer" at bounding box center [275, 153] width 38 height 6
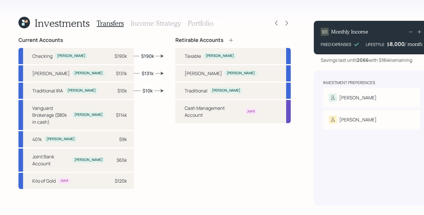
click at [228, 42] on icon at bounding box center [231, 40] width 6 height 6
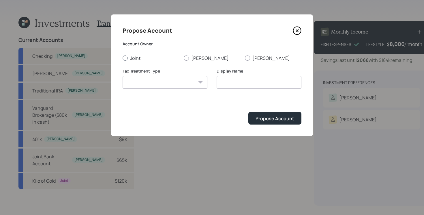
click at [131, 56] on label "Joint" at bounding box center [151, 58] width 57 height 6
click at [123, 58] on input "Joint" at bounding box center [122, 58] width 0 height 0
radio input "true"
click at [180, 81] on select "[PERSON_NAME] Taxable Traditional" at bounding box center [165, 82] width 85 height 13
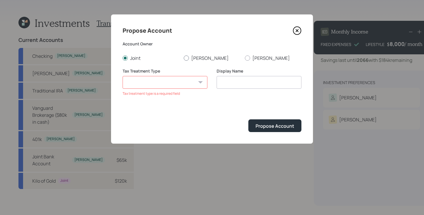
click at [186, 59] on div at bounding box center [186, 57] width 5 height 5
click at [184, 58] on input "[PERSON_NAME]" at bounding box center [184, 58] width 0 height 0
radio input "true"
click at [167, 81] on select "[PERSON_NAME] Taxable Traditional" at bounding box center [165, 82] width 85 height 13
select select "taxable"
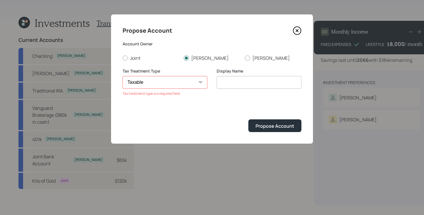
click at [123, 76] on select "[PERSON_NAME] Taxable Traditional" at bounding box center [165, 82] width 85 height 13
type input "Taxable"
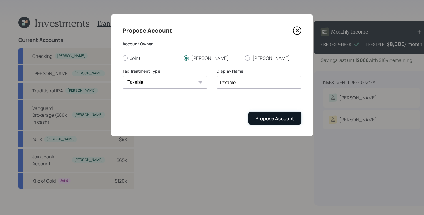
click at [262, 122] on button "Propose Account" at bounding box center [275, 118] width 53 height 12
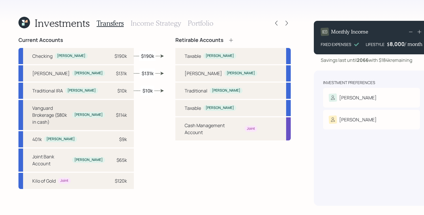
click at [52, 113] on div "Vanguard Brokerage ($80k in cash)" at bounding box center [51, 115] width 38 height 21
click at [184, 113] on div "Taxable [PERSON_NAME]" at bounding box center [233, 108] width 115 height 16
select select "2e829094-8995-43f8-bd03-b80f0c19433e"
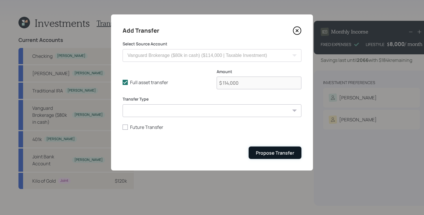
click at [273, 153] on div "Propose Transfer" at bounding box center [275, 153] width 38 height 6
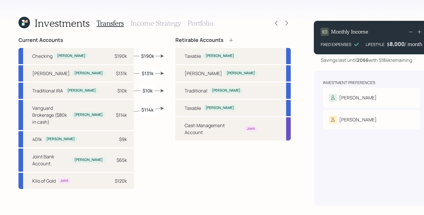
click at [165, 23] on h3 "Income Strategy" at bounding box center [156, 23] width 50 height 8
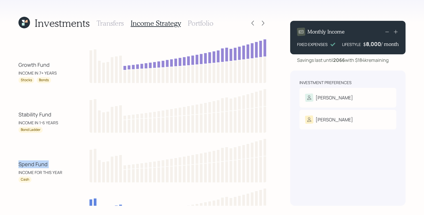
drag, startPoint x: 15, startPoint y: 166, endPoint x: 67, endPoint y: 166, distance: 52.0
click at [68, 167] on div "Investments Transfers Income Strategy Portfolio Growth Fund INCOME IN 7+ YEARS …" at bounding box center [212, 107] width 424 height 215
click at [15, 150] on div "Investments Transfers Income Strategy Portfolio Growth Fund INCOME IN 7+ YEARS …" at bounding box center [212, 107] width 424 height 215
drag, startPoint x: 15, startPoint y: 113, endPoint x: 57, endPoint y: 113, distance: 42.4
click at [57, 113] on div "Investments Transfers Income Strategy Portfolio Growth Fund INCOME IN 7+ YEARS …" at bounding box center [212, 107] width 424 height 215
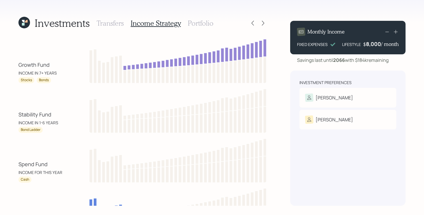
click at [3, 137] on div "Investments Transfers Income Strategy Portfolio Growth Fund INCOME IN 7+ YEARS …" at bounding box center [212, 107] width 424 height 215
click at [14, 110] on div "Investments Transfers Income Strategy Portfolio Growth Fund INCOME IN 7+ YEARS …" at bounding box center [212, 107] width 424 height 215
click at [203, 24] on h3 "Portfolio" at bounding box center [201, 23] width 26 height 8
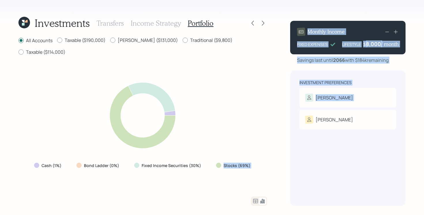
drag, startPoint x: 210, startPoint y: 166, endPoint x: 281, endPoint y: 166, distance: 71.0
click at [281, 166] on div "Investments Transfers Income Strategy Portfolio All Accounts Taxable ($190,000)…" at bounding box center [212, 107] width 424 height 215
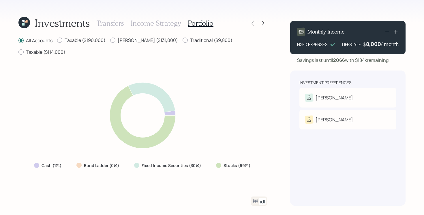
click at [252, 167] on div "Stocks (69%)" at bounding box center [234, 165] width 45 height 10
drag, startPoint x: 79, startPoint y: 164, endPoint x: 121, endPoint y: 164, distance: 42.1
click at [121, 164] on div "Bond Ladder (0%)" at bounding box center [98, 165] width 53 height 10
click at [104, 178] on div "Cash (1%) Bond Ladder (0%) Fixed Income Securities (30%) Stocks (69%)" at bounding box center [142, 126] width 249 height 126
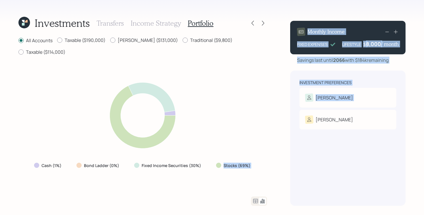
drag, startPoint x: 212, startPoint y: 164, endPoint x: 287, endPoint y: 162, distance: 74.2
click at [287, 162] on div "Investments Transfers Income Strategy Portfolio All Accounts Taxable ($190,000)…" at bounding box center [212, 107] width 424 height 215
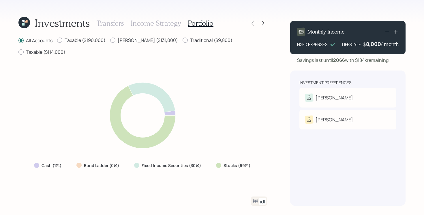
click at [267, 166] on div "Investments Transfers Income Strategy Portfolio All Accounts Taxable ($190,000)…" at bounding box center [212, 107] width 424 height 215
click at [255, 202] on icon at bounding box center [255, 200] width 7 height 7
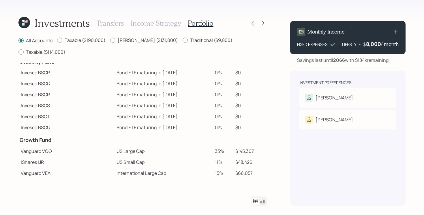
scroll to position [21, 0]
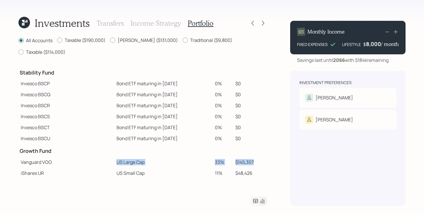
drag, startPoint x: 86, startPoint y: 147, endPoint x: 258, endPoint y: 151, distance: 171.8
click at [258, 156] on tr "Vanguard VOO US Large Cap 33% $145,307" at bounding box center [142, 161] width 249 height 11
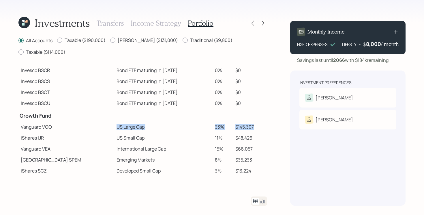
scroll to position [56, 0]
click at [201, 166] on td "Developed Small Cap" at bounding box center [163, 171] width 99 height 11
drag, startPoint x: 86, startPoint y: 127, endPoint x: 150, endPoint y: 127, distance: 64.4
click at [150, 133] on tr "iShares IJR US Small Cap 11% $48,426" at bounding box center [142, 138] width 249 height 11
click at [135, 155] on td "Emerging Markets" at bounding box center [163, 160] width 99 height 11
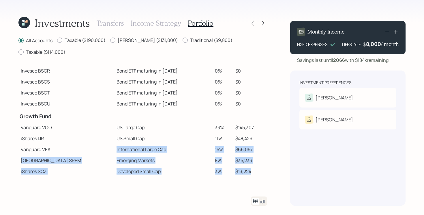
drag, startPoint x: 84, startPoint y: 135, endPoint x: 264, endPoint y: 160, distance: 181.5
click at [264, 160] on tbody "Spend Fund CASH Cash (Account Management) 1% $4,448 Stability Fund Invesco BSCP…" at bounding box center [142, 135] width 249 height 257
click at [259, 166] on td "$13,224" at bounding box center [250, 171] width 34 height 11
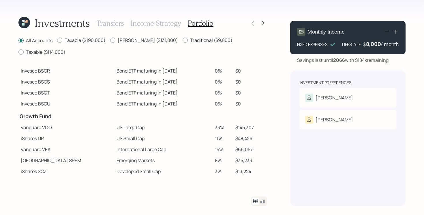
click at [268, 148] on div "Investments Transfers Income Strategy Portfolio All Accounts Taxable ($190,000)…" at bounding box center [212, 107] width 424 height 215
click at [249, 144] on td "$66,057" at bounding box center [250, 149] width 34 height 11
click at [263, 25] on icon at bounding box center [263, 23] width 6 height 6
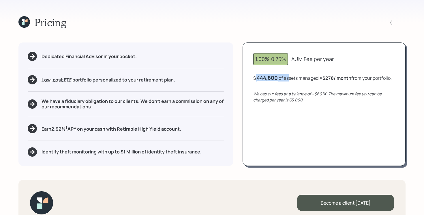
drag, startPoint x: 257, startPoint y: 79, endPoint x: 290, endPoint y: 79, distance: 32.9
click at [290, 79] on div "$ 444,800 of assets managed ≈ $278 / month from your portfolio ." at bounding box center [322, 77] width 139 height 7
click at [278, 117] on div "1.00% 0.75% AUM Fee per year $ 444,800 of assets managed ≈ $278 / month from yo…" at bounding box center [324, 103] width 163 height 123
click at [329, 83] on div "1.00% 0.75% AUM Fee per year $ 444,800 of assets managed ≈ $278 / month from yo…" at bounding box center [324, 103] width 163 height 123
drag, startPoint x: 326, startPoint y: 79, endPoint x: 334, endPoint y: 79, distance: 8.1
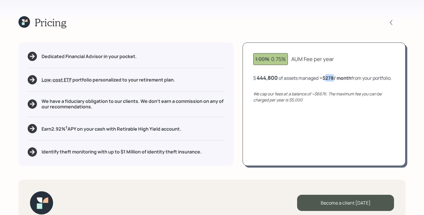
click at [334, 79] on b "$278 / month" at bounding box center [337, 78] width 29 height 6
click at [346, 129] on div "1.00% 0.75% AUM Fee per year $ 444,800 of assets managed ≈ $278 / month from yo…" at bounding box center [324, 103] width 163 height 123
click at [75, 101] on h5 "We have a fiduciary obligation to our clients. We don't earn a commission on an…" at bounding box center [133, 103] width 183 height 11
click at [117, 131] on h5 "Earn 2.92 % † APY on your cash with Retirable High Yield account." at bounding box center [112, 128] width 140 height 7
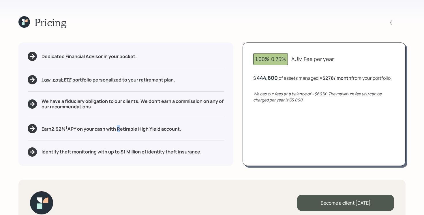
click at [117, 131] on h5 "Earn 2.92 % † APY on your cash with Retirable High Yield account." at bounding box center [112, 128] width 140 height 7
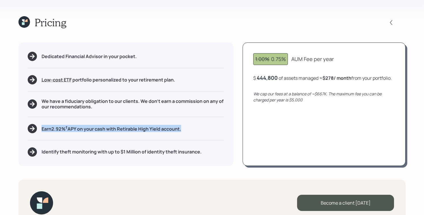
click at [117, 131] on h5 "Earn 2.92 % † APY on your cash with Retirable High Yield account." at bounding box center [112, 128] width 140 height 7
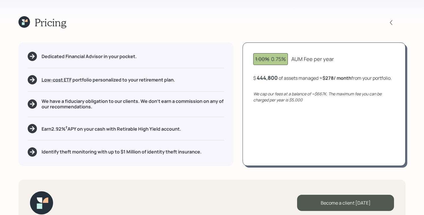
click at [117, 152] on h5 "Identify theft monitoring with up to $1 Million of identity theft insurance." at bounding box center [122, 151] width 160 height 5
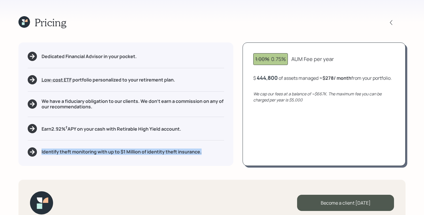
click at [117, 152] on h5 "Identify theft monitoring with up to $1 Million of identity theft insurance." at bounding box center [122, 151] width 160 height 5
